Goal: Book appointment/travel/reservation

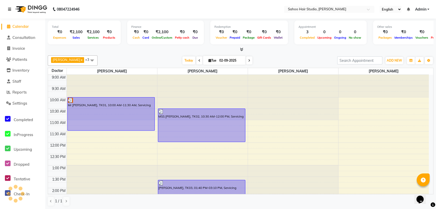
click at [10, 9] on icon at bounding box center [9, 9] width 3 height 4
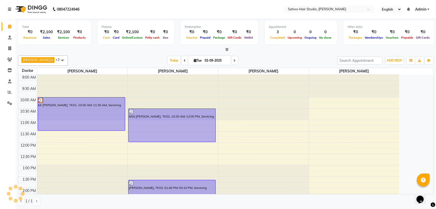
click at [10, 7] on link at bounding box center [10, 9] width 5 height 14
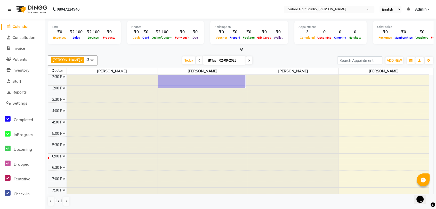
scroll to position [143, 0]
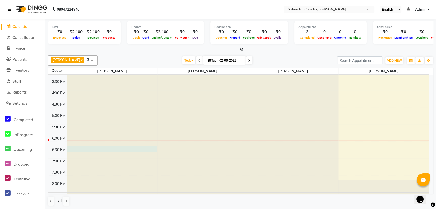
select select "82639"
select select "tentative"
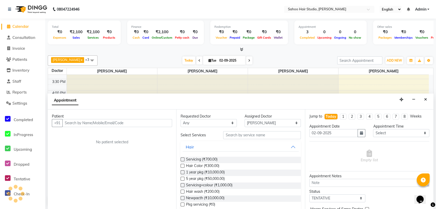
scroll to position [0, 0]
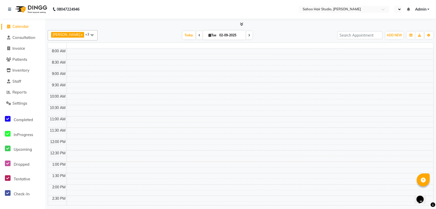
select select "en"
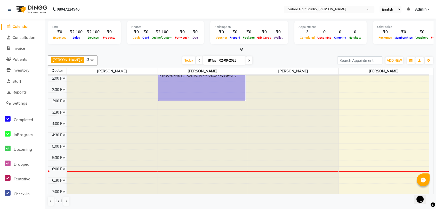
scroll to position [143, 0]
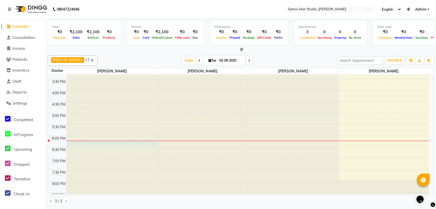
select select "82639"
select select "tentative"
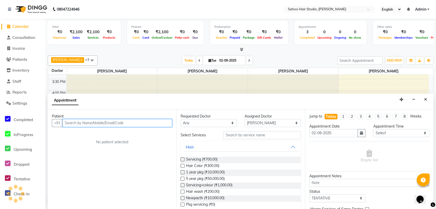
scroll to position [0, 0]
click at [81, 123] on input "text" at bounding box center [117, 123] width 110 height 8
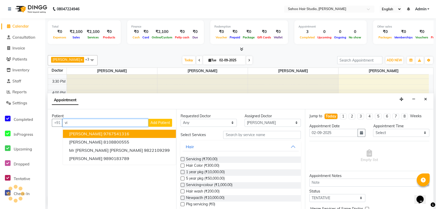
type input "v"
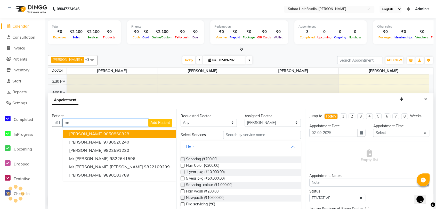
type input "m"
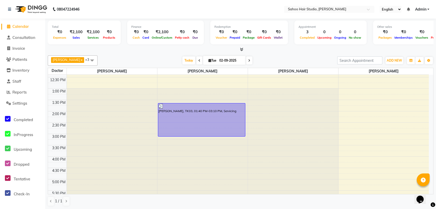
scroll to position [29, 0]
